Goal: Transaction & Acquisition: Obtain resource

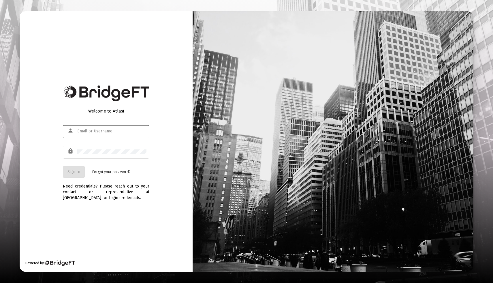
type input "mark@vimvest.com"
click at [80, 171] on button "Sign In" at bounding box center [74, 172] width 22 height 12
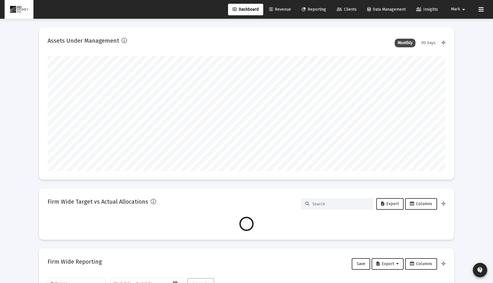
scroll to position [115, 397]
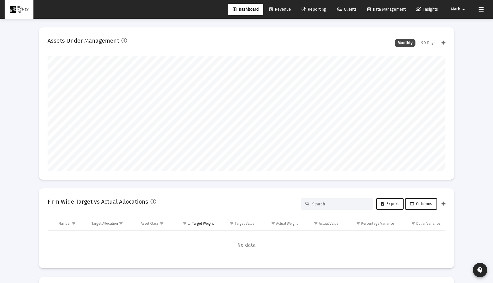
click at [313, 6] on link "Reporting" at bounding box center [314, 10] width 34 height 12
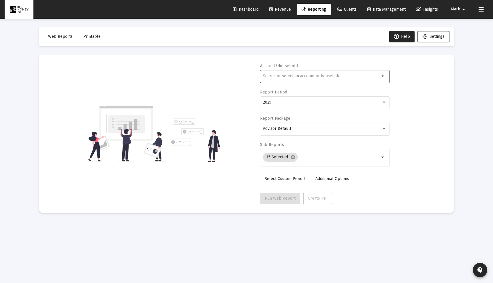
click at [290, 75] on input "text" at bounding box center [321, 76] width 117 height 5
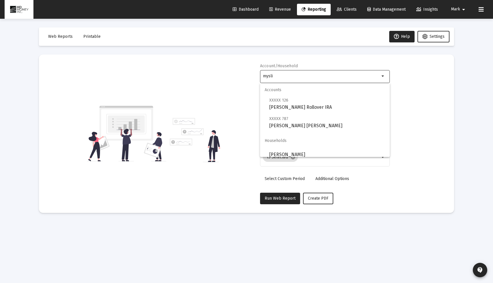
scroll to position [5, 0]
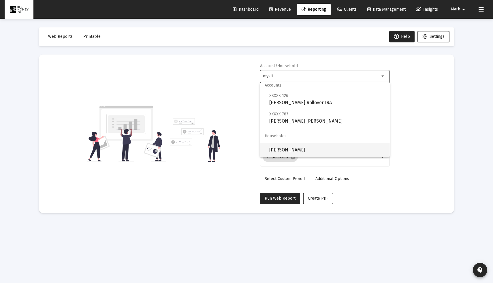
click at [285, 153] on span "Mysliwy Dennis" at bounding box center [327, 150] width 116 height 14
type input "Mysliwy Dennis"
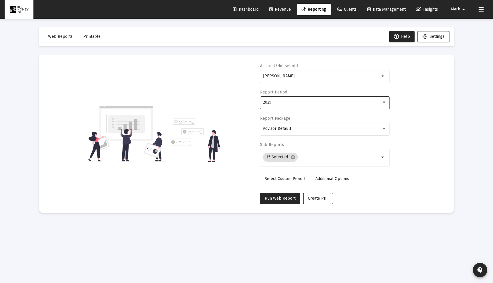
click at [317, 101] on div "2025" at bounding box center [322, 102] width 118 height 5
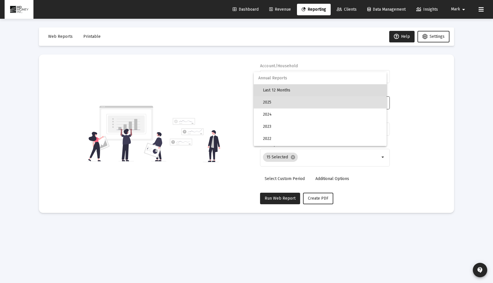
click at [316, 90] on span "Last 12 Months" at bounding box center [322, 90] width 119 height 12
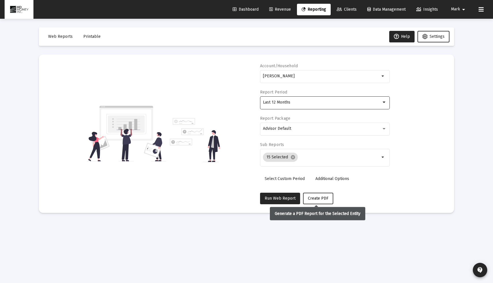
click at [313, 198] on span "Create PDF" at bounding box center [318, 198] width 20 height 5
